Goal: Find specific page/section: Find specific page/section

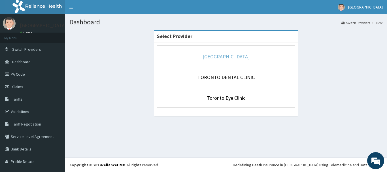
click at [230, 56] on link "[GEOGRAPHIC_DATA]" at bounding box center [225, 56] width 47 height 7
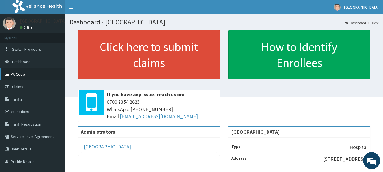
click at [18, 73] on link "PA Code" at bounding box center [32, 74] width 65 height 12
